Goal: Check status

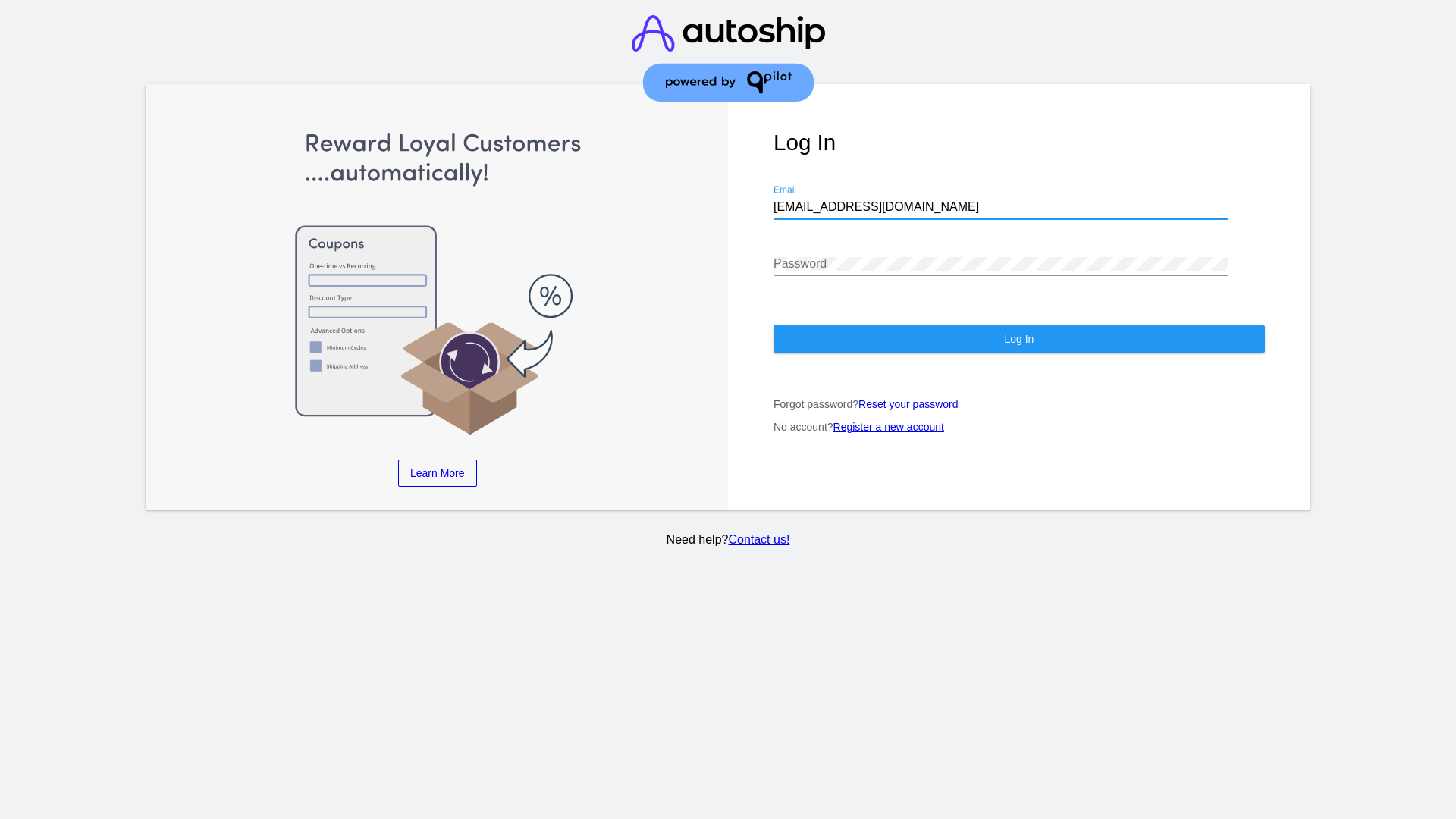
type input "jr@patternsinthecloud.com"
click at [1019, 339] on span "Log In" at bounding box center [1020, 339] width 30 height 12
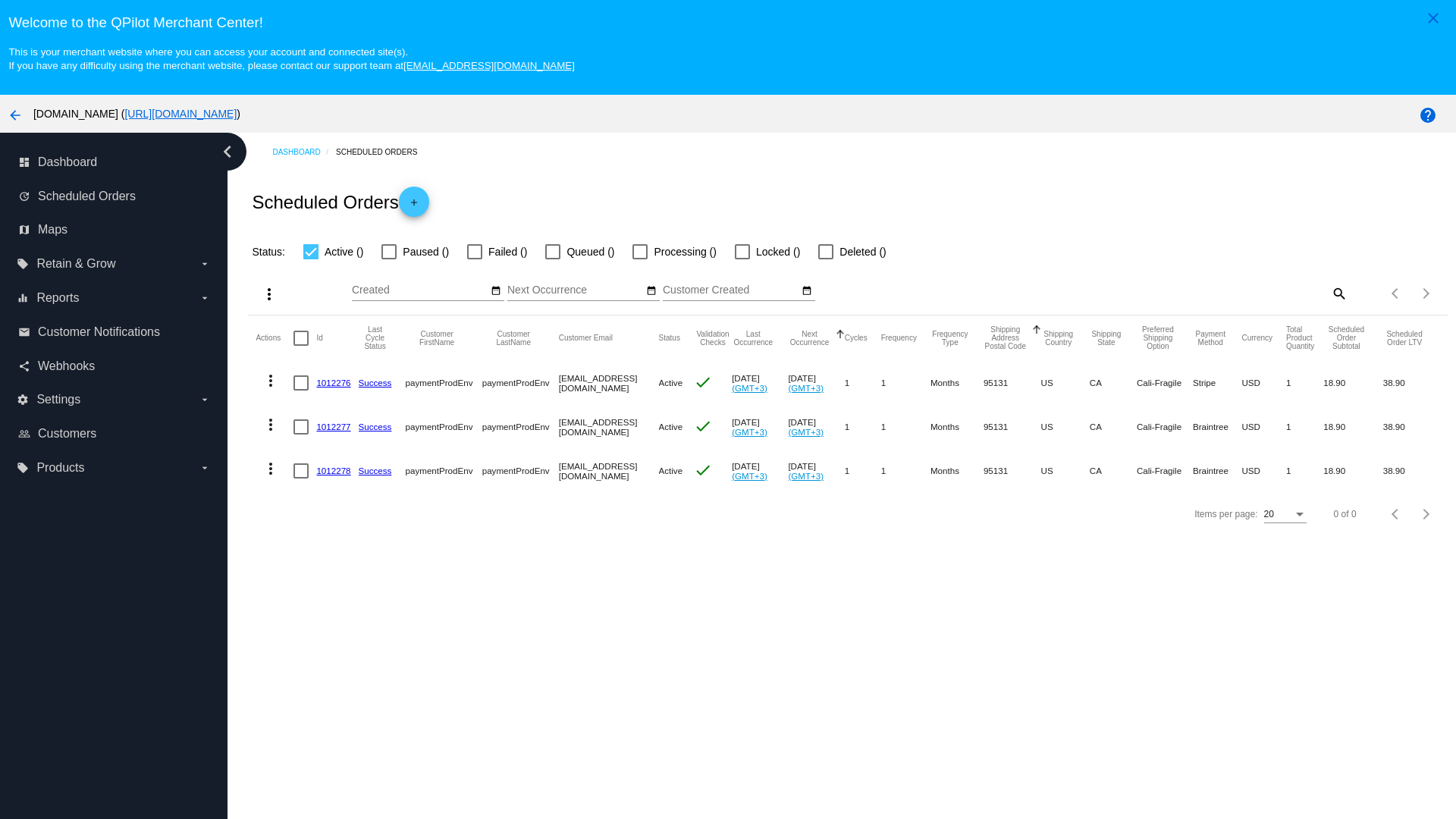
click at [497, 252] on span "Failed ()" at bounding box center [507, 251] width 38 height 18
click at [475, 259] on input "Failed ()" at bounding box center [474, 259] width 1 height 1
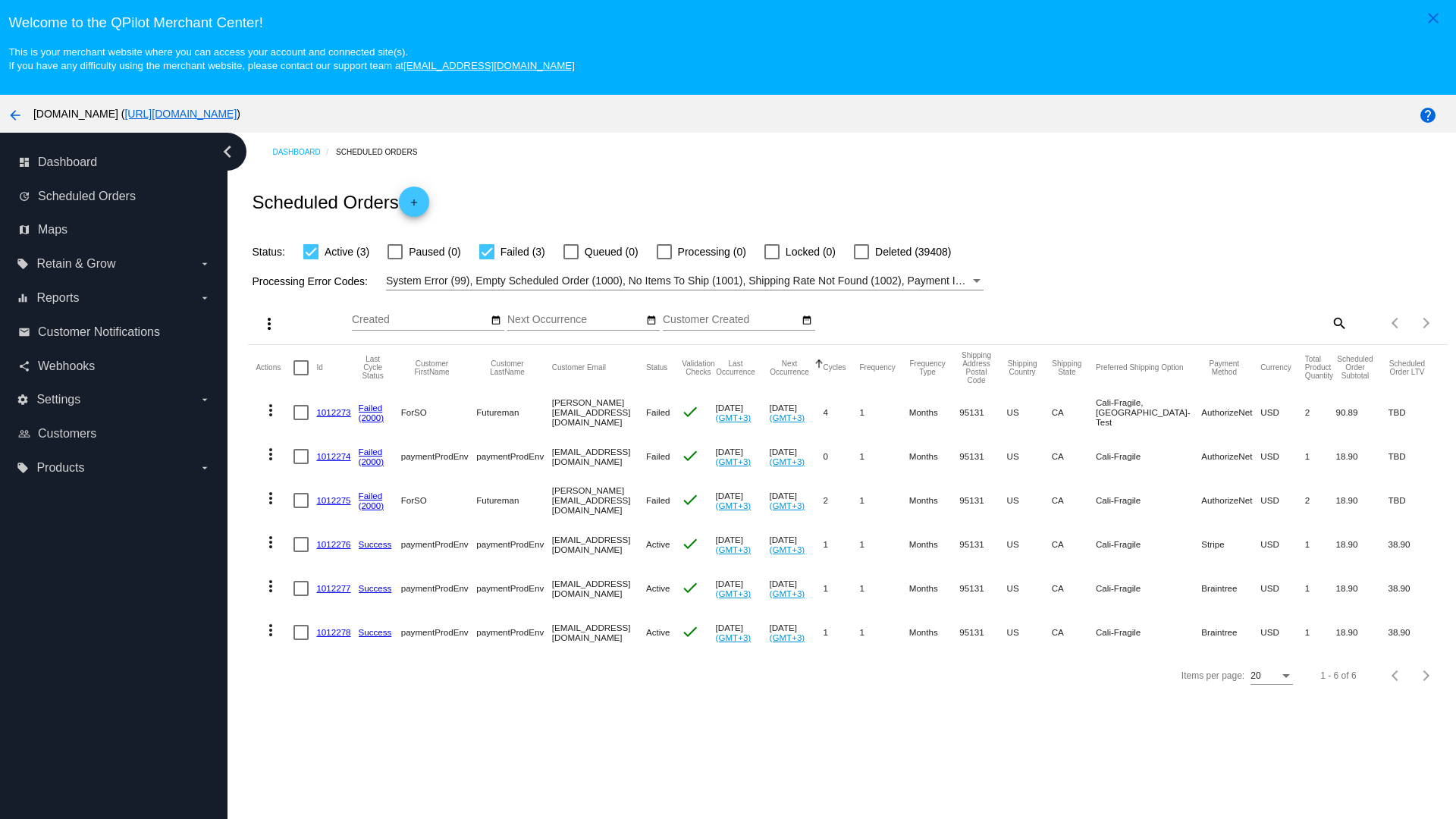
click at [512, 252] on span "Failed (3)" at bounding box center [523, 251] width 45 height 18
click at [487, 259] on input "Failed (3)" at bounding box center [486, 259] width 1 height 1
checkbox input "false"
